Goal: Obtain resource: Obtain resource

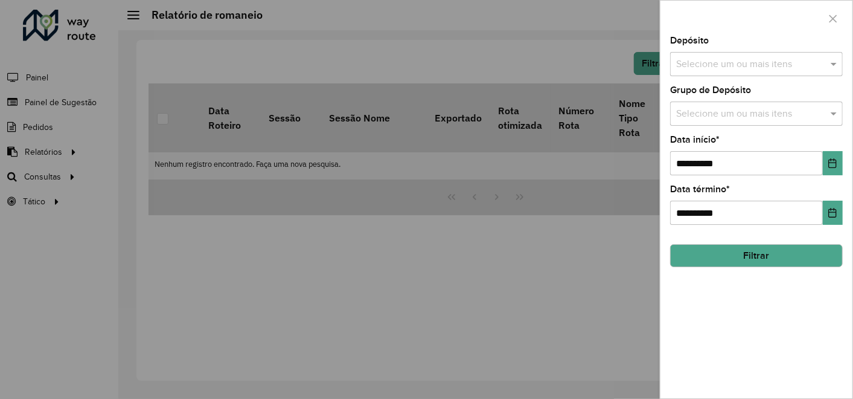
click at [545, 60] on div at bounding box center [426, 199] width 853 height 399
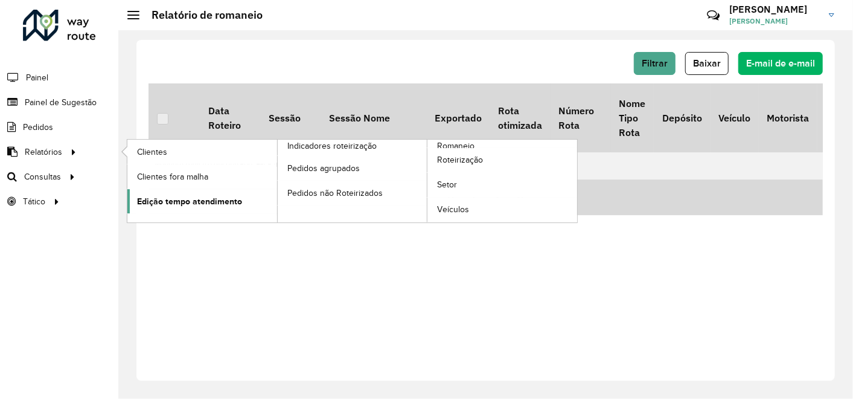
click at [162, 203] on span "Edição tempo atendimento" at bounding box center [189, 201] width 105 height 13
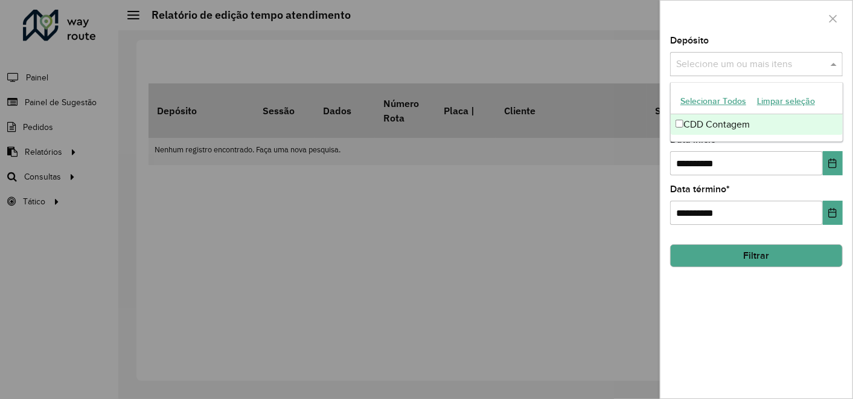
click at [717, 59] on input "text" at bounding box center [750, 64] width 155 height 14
click at [699, 121] on font "CDD Contagem" at bounding box center [717, 124] width 66 height 10
click at [601, 203] on div at bounding box center [426, 199] width 853 height 399
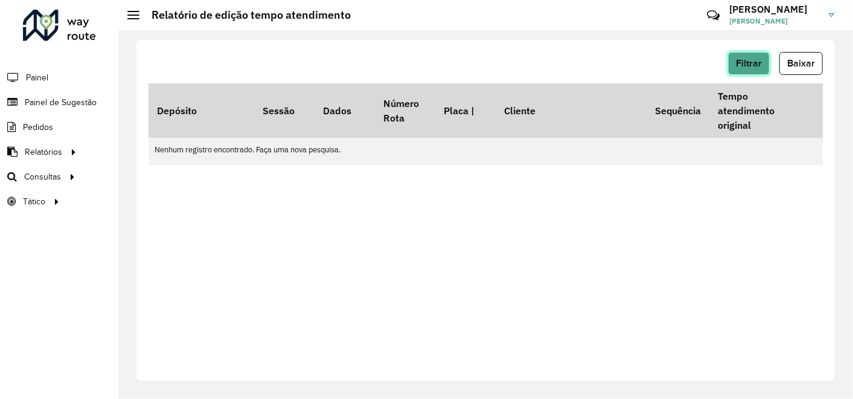
click at [745, 66] on span "Filtrar" at bounding box center [749, 63] width 26 height 10
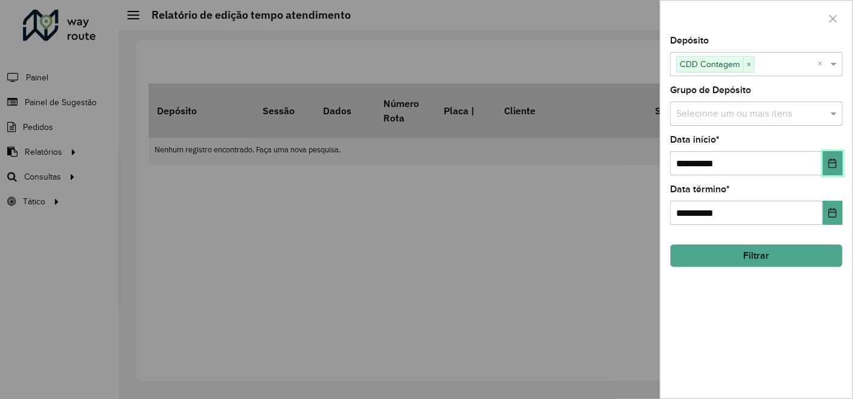
click at [838, 160] on button "Escolha a data" at bounding box center [833, 163] width 20 height 24
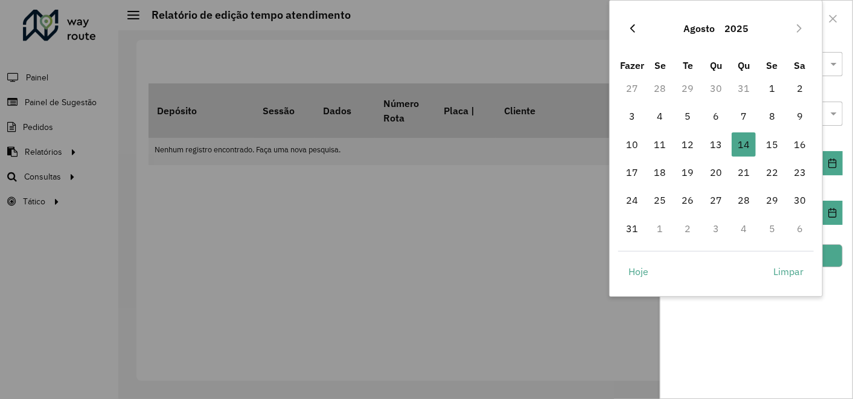
click at [638, 33] on button "Mês anterior" at bounding box center [632, 28] width 19 height 19
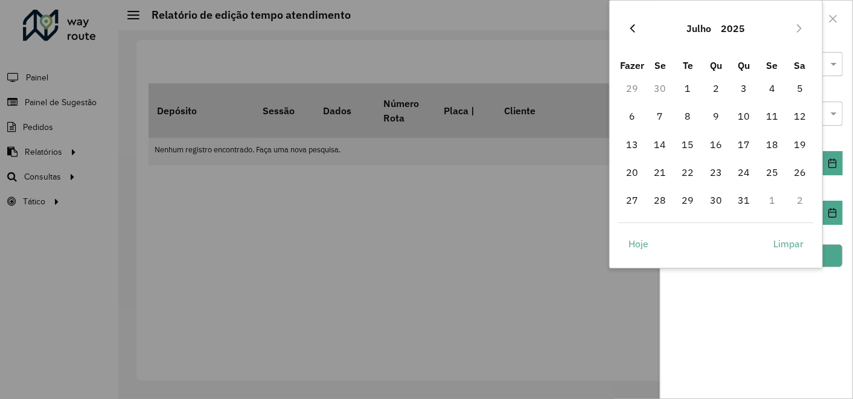
click at [635, 30] on icon "Mês anterior" at bounding box center [633, 29] width 10 height 10
click at [635, 29] on icon "Mês anterior" at bounding box center [633, 29] width 10 height 10
click at [715, 86] on font "1" at bounding box center [716, 88] width 6 height 14
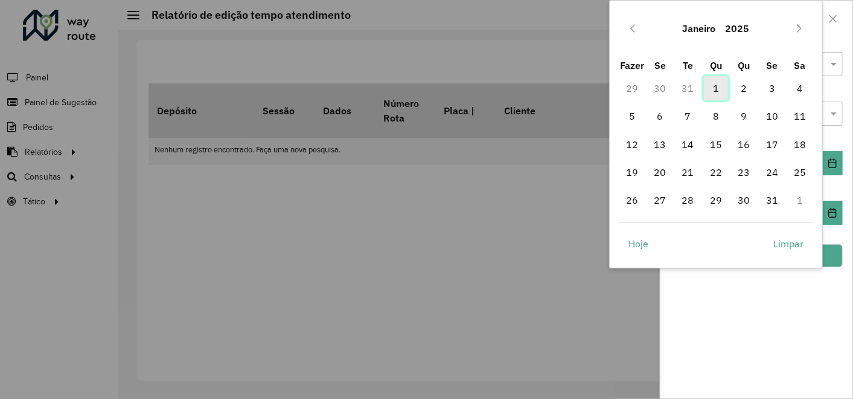
type input "**********"
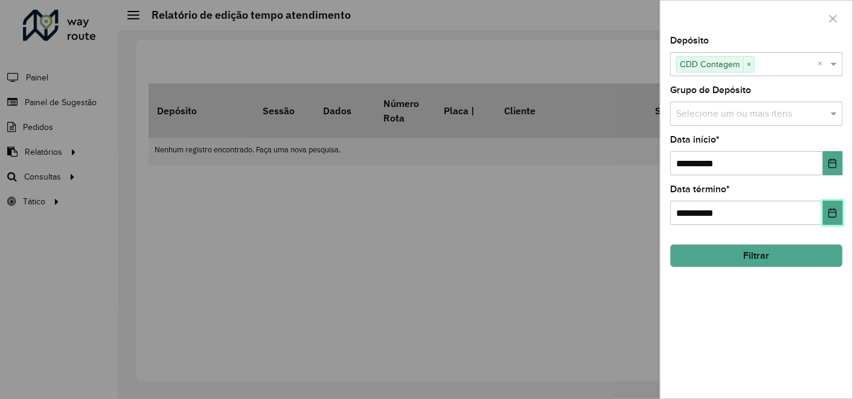
click at [834, 209] on icon "Escolha a data" at bounding box center [833, 213] width 8 height 10
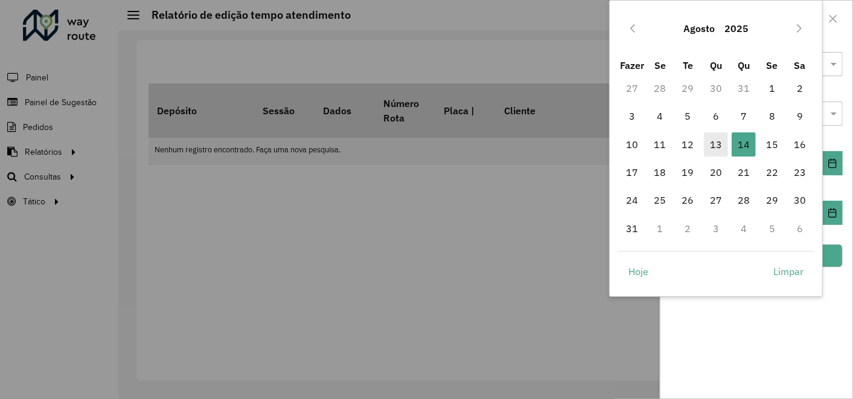
click at [719, 138] on font "13" at bounding box center [716, 144] width 12 height 14
type input "**********"
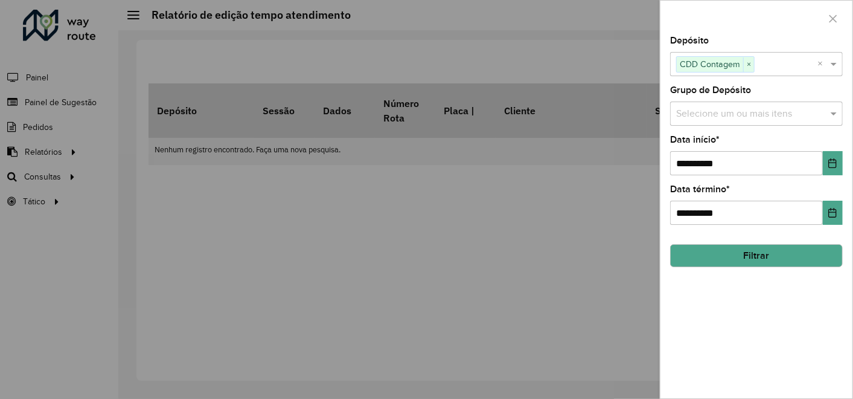
click at [749, 257] on button "Filtrar" at bounding box center [756, 255] width 173 height 23
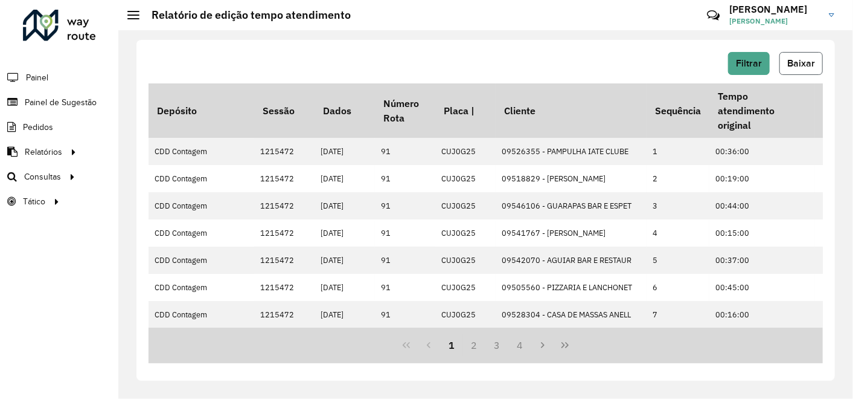
click at [805, 60] on span "Baixar" at bounding box center [801, 63] width 28 height 10
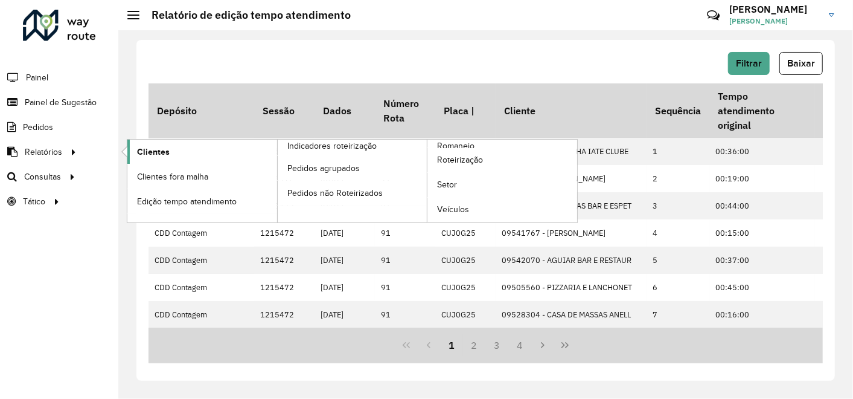
click at [146, 151] on span "Clientes" at bounding box center [153, 152] width 33 height 13
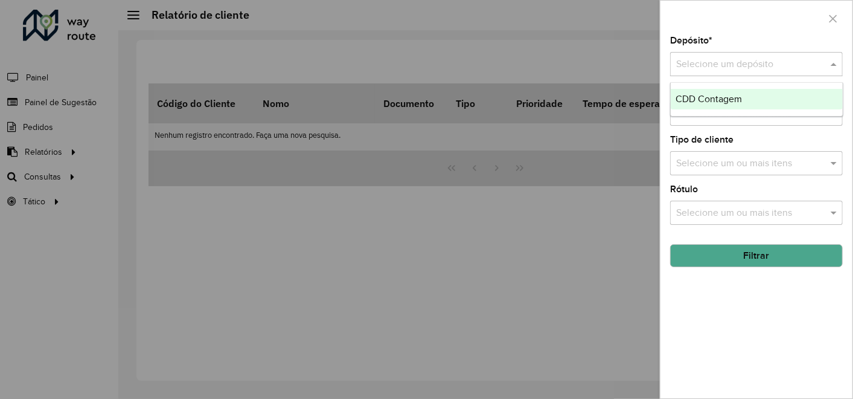
click at [759, 66] on input "text" at bounding box center [744, 64] width 136 height 14
click at [697, 98] on span "CDD Contagem" at bounding box center [709, 99] width 66 height 10
click at [749, 160] on input "text" at bounding box center [750, 163] width 155 height 14
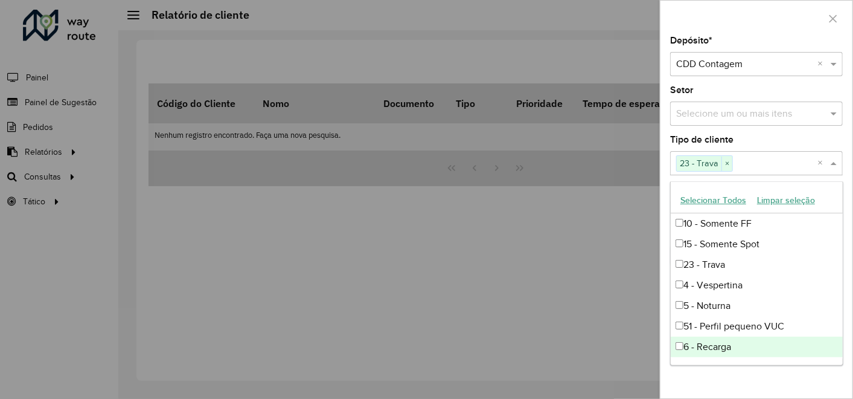
click at [718, 379] on div "Depósito * Selecione um depósito × CDD Contagem × Setor Selecione um ou mais it…" at bounding box center [757, 217] width 192 height 362
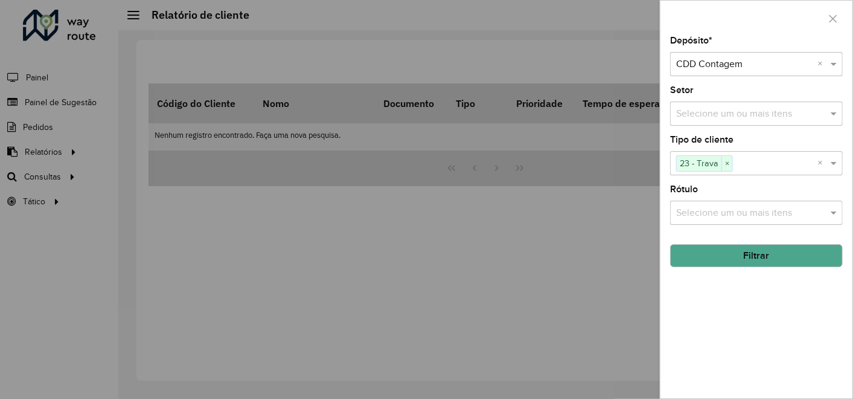
click at [753, 264] on button "Filtrar" at bounding box center [756, 255] width 173 height 23
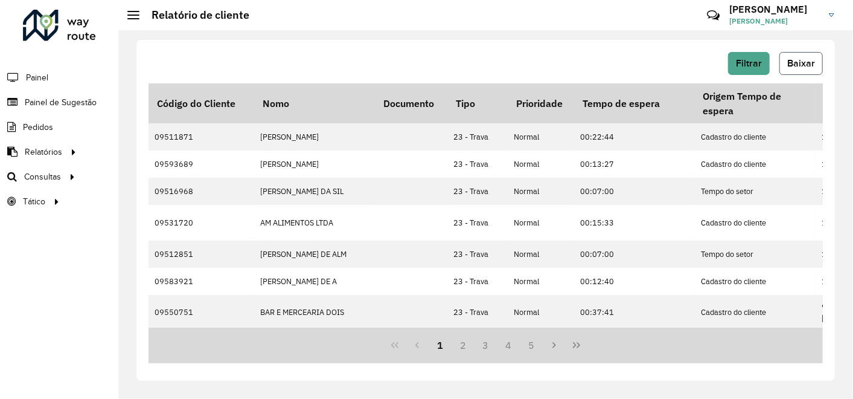
click at [804, 62] on span "Baixar" at bounding box center [801, 63] width 28 height 10
click at [411, 57] on div "Filtrar Baixar" at bounding box center [486, 63] width 674 height 23
click at [155, 198] on span "Setores" at bounding box center [152, 201] width 30 height 13
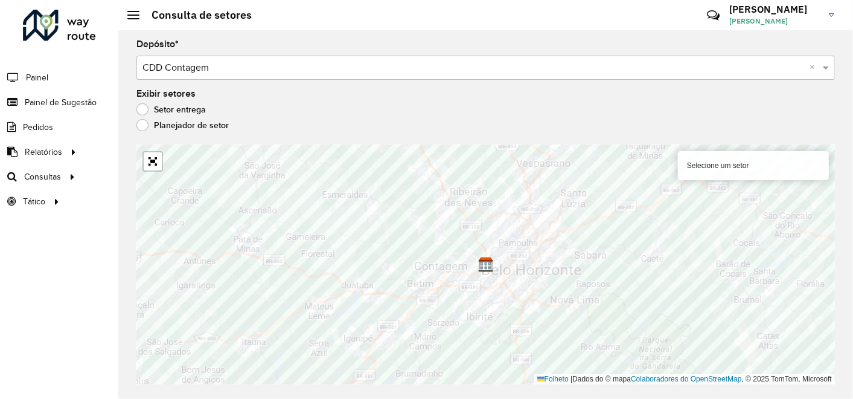
click at [140, 126] on label "Planejador de setor" at bounding box center [182, 125] width 92 height 12
click at [141, 110] on label "Setor entrega" at bounding box center [170, 109] width 69 height 12
click at [143, 124] on label "Planejador de setor" at bounding box center [182, 125] width 92 height 12
click at [142, 109] on label "Setor entrega" at bounding box center [170, 109] width 69 height 12
click at [141, 128] on label "Planejador de setor" at bounding box center [182, 125] width 92 height 12
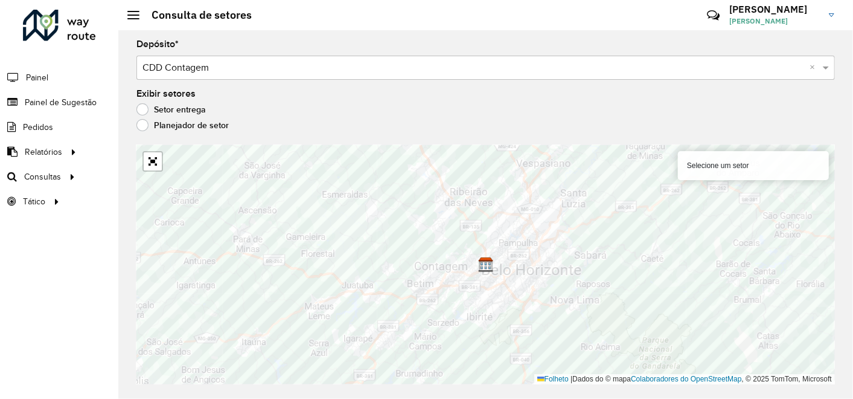
click at [143, 110] on label "Setor entrega" at bounding box center [170, 109] width 69 height 12
click at [143, 124] on label "Planejador de setor" at bounding box center [182, 125] width 92 height 12
click at [143, 107] on label "Setor entrega" at bounding box center [170, 109] width 69 height 12
click at [141, 124] on label "Planejador de setor" at bounding box center [182, 125] width 92 height 12
click at [143, 102] on div "Exibir setores Setor entrega Planejador de setor" at bounding box center [485, 112] width 699 height 46
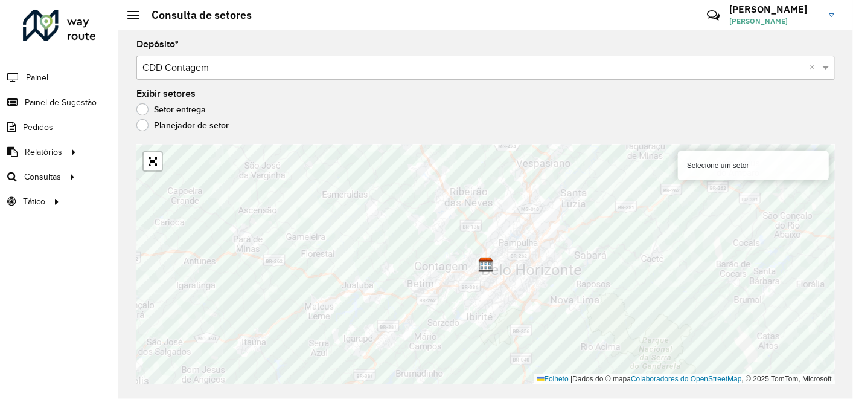
click at [141, 112] on label "Setor entrega" at bounding box center [170, 109] width 69 height 12
click at [152, 164] on link "Abrir mapa em tela cheia" at bounding box center [153, 161] width 18 height 18
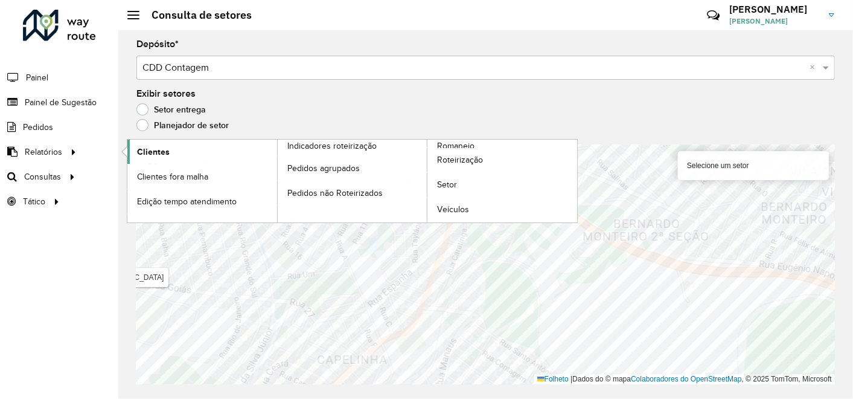
click at [145, 152] on span "Clientes" at bounding box center [153, 152] width 33 height 13
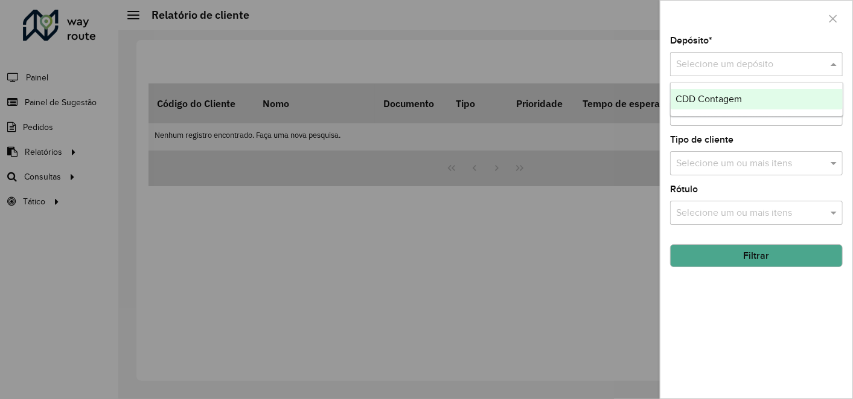
click at [727, 56] on div "Selecione um depósito" at bounding box center [756, 64] width 173 height 24
click at [691, 94] on span "CDD Contagem" at bounding box center [709, 99] width 66 height 10
click at [747, 259] on button "Filtrar" at bounding box center [756, 255] width 173 height 23
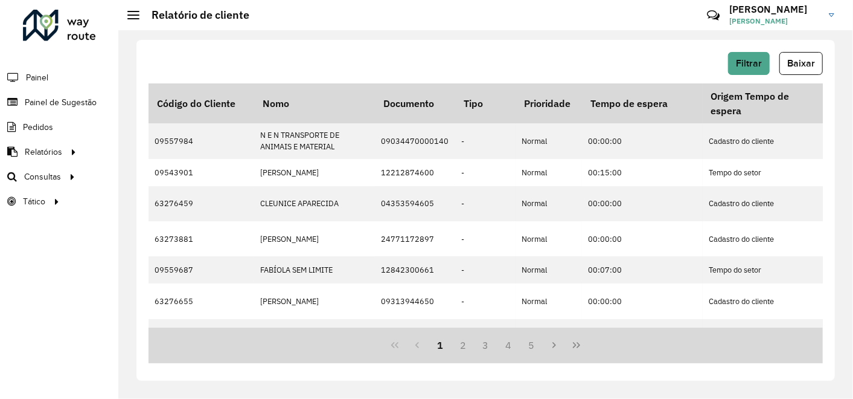
click at [801, 64] on span "Baixar" at bounding box center [801, 63] width 28 height 10
click at [345, 68] on div "Filtrar Baixar" at bounding box center [486, 63] width 674 height 23
click at [139, 198] on span "Setores" at bounding box center [152, 201] width 30 height 13
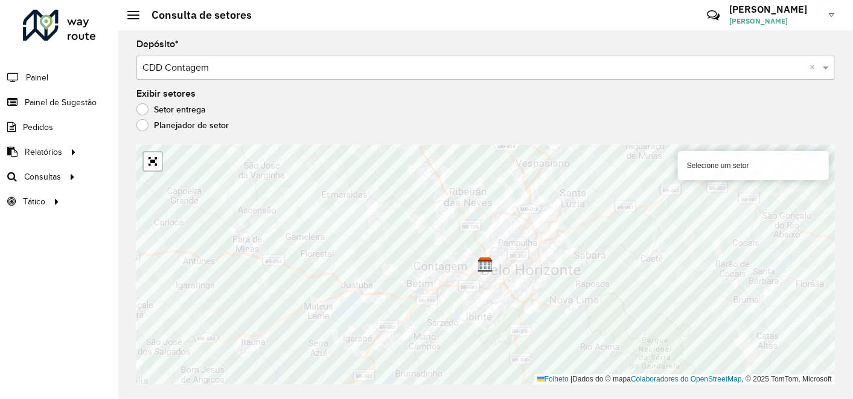
click at [742, 163] on font "Selecione um setor" at bounding box center [718, 165] width 62 height 8
click at [738, 167] on font "Selecione um setor" at bounding box center [718, 165] width 62 height 8
